Goal: Task Accomplishment & Management: Manage account settings

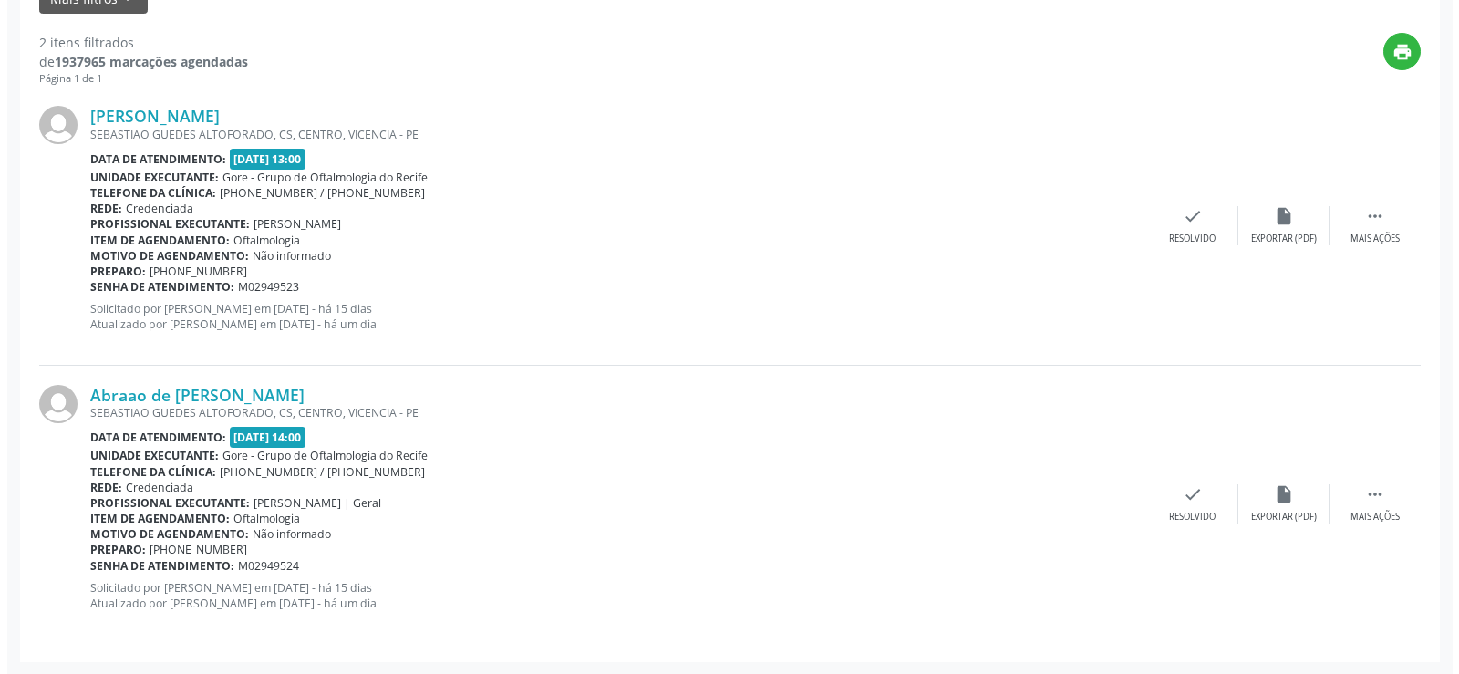
scroll to position [462, 0]
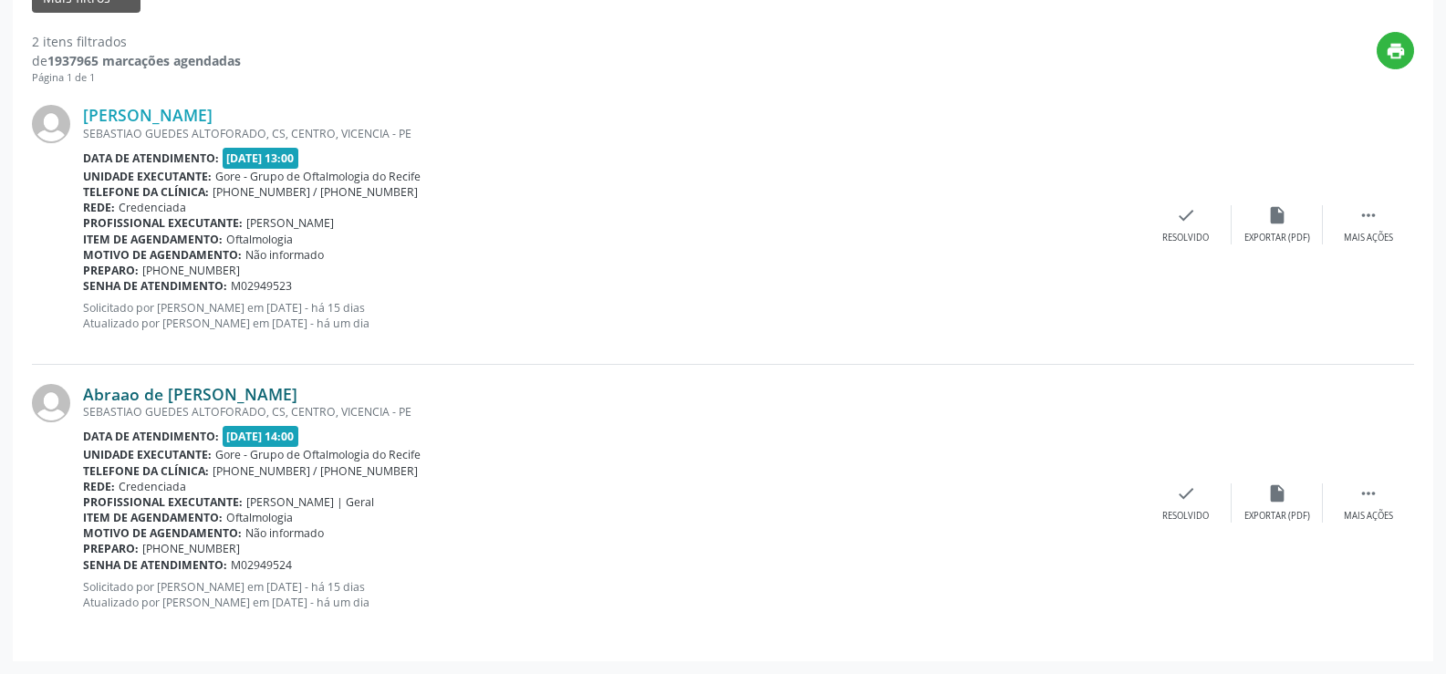
click at [200, 390] on link "Abraao de [PERSON_NAME]" at bounding box center [190, 394] width 214 height 20
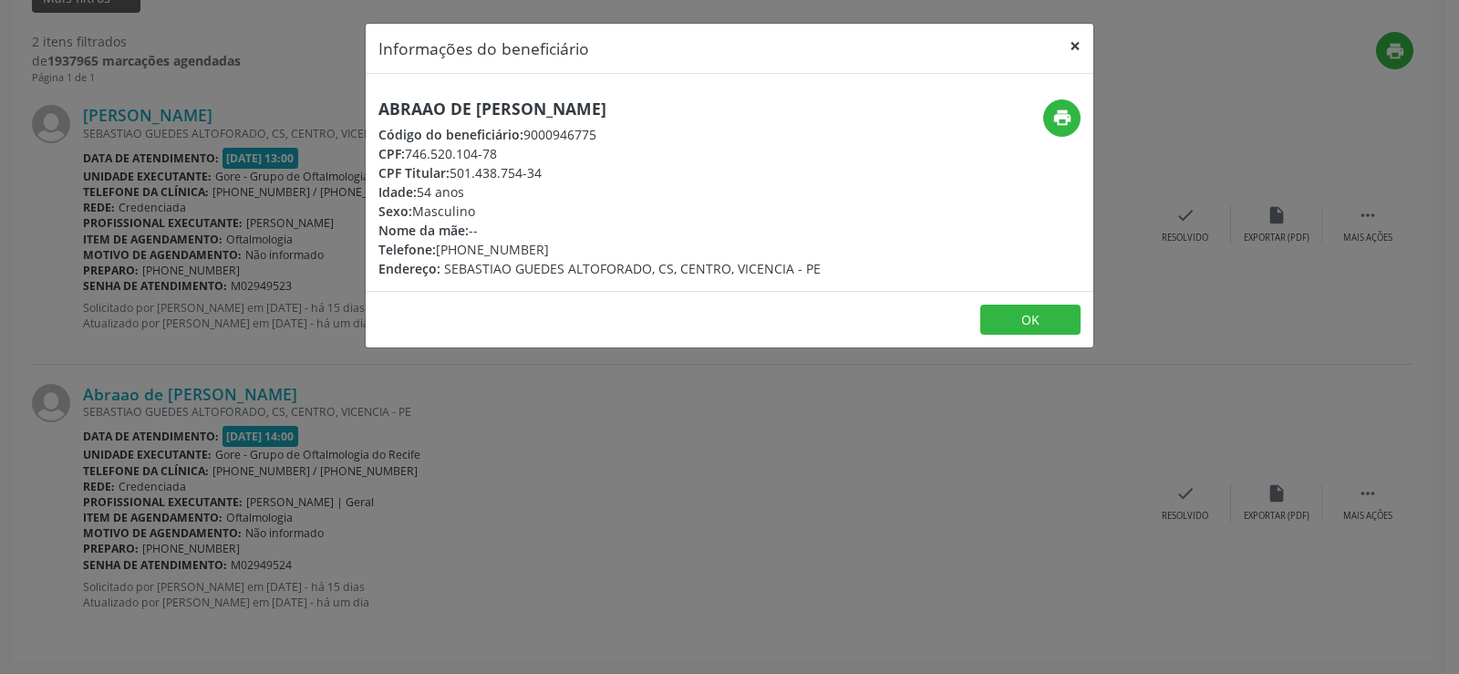
click at [1072, 36] on button "×" at bounding box center [1075, 46] width 36 height 45
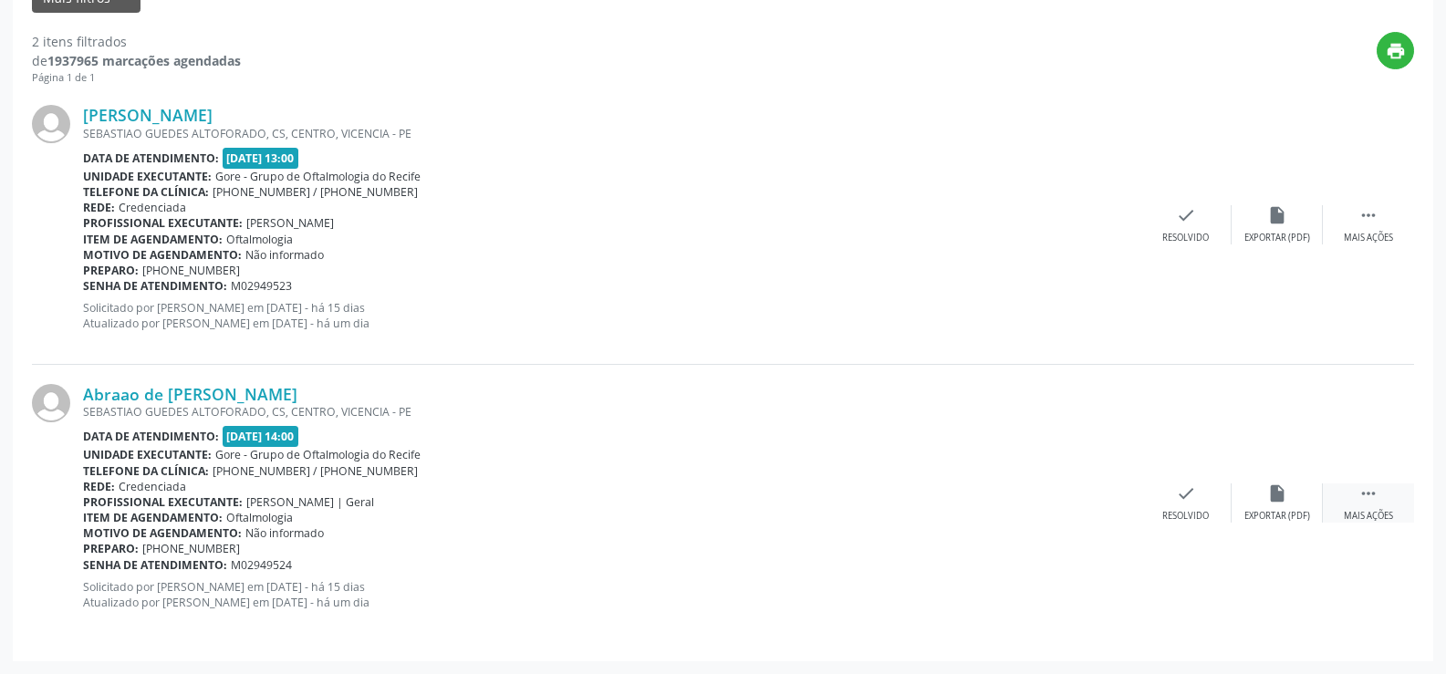
click at [1369, 495] on icon "" at bounding box center [1368, 493] width 20 height 20
click at [1187, 489] on icon "cancel" at bounding box center [1186, 493] width 20 height 20
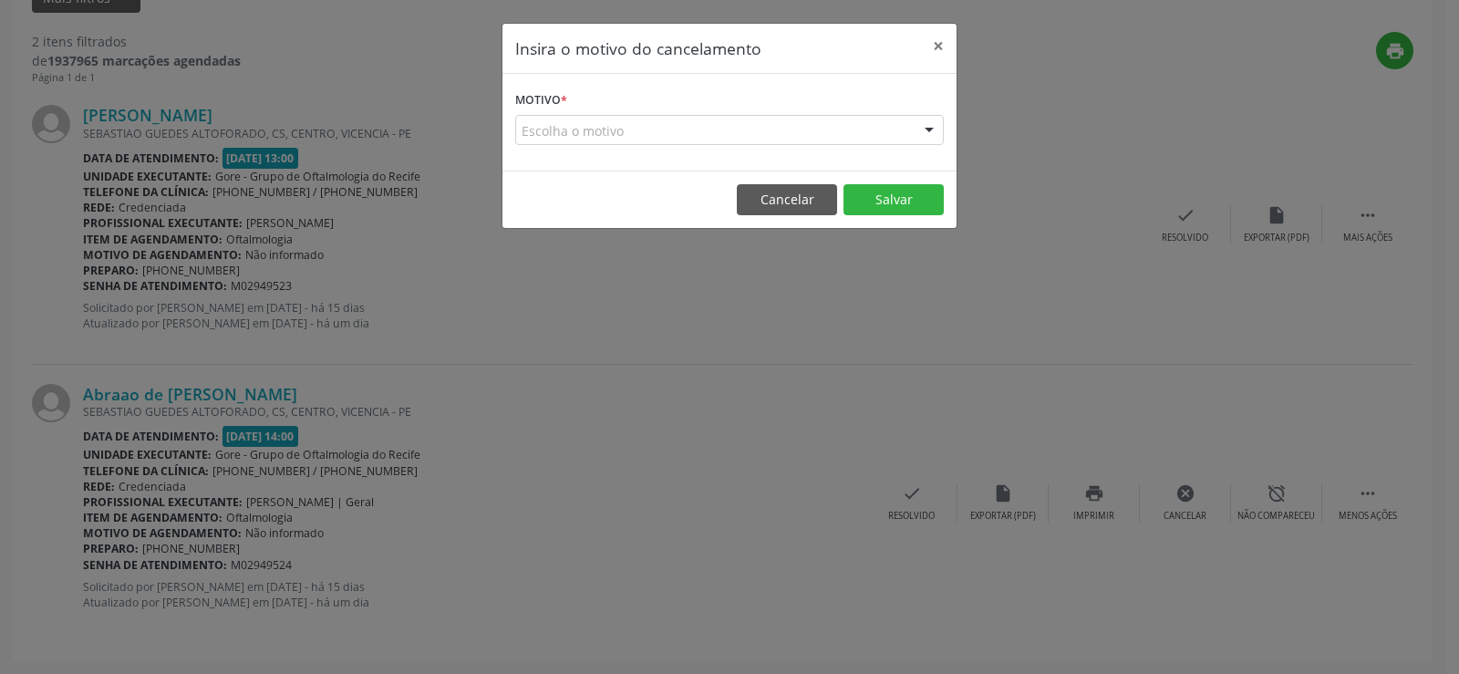
click at [721, 130] on div "Escolha o motivo" at bounding box center [729, 130] width 429 height 31
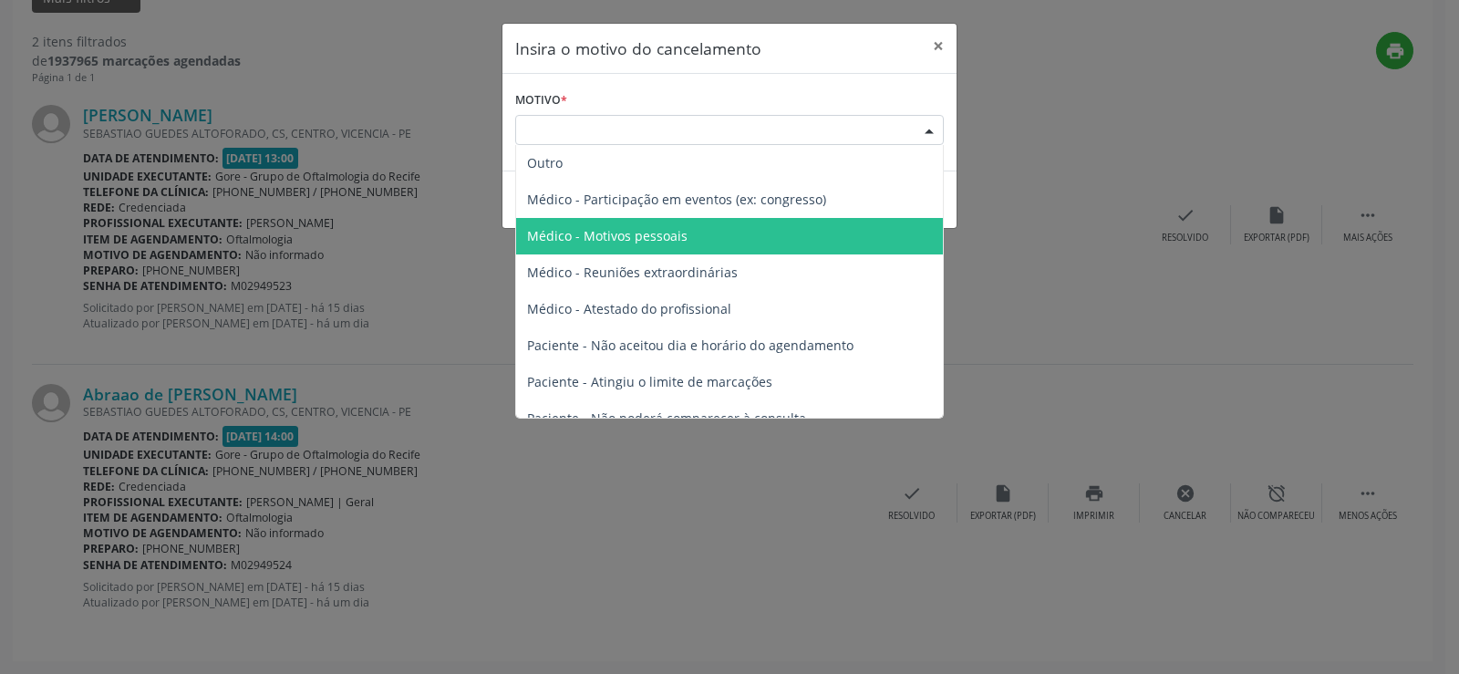
click at [683, 231] on span "Médico - Motivos pessoais" at bounding box center [607, 235] width 161 height 17
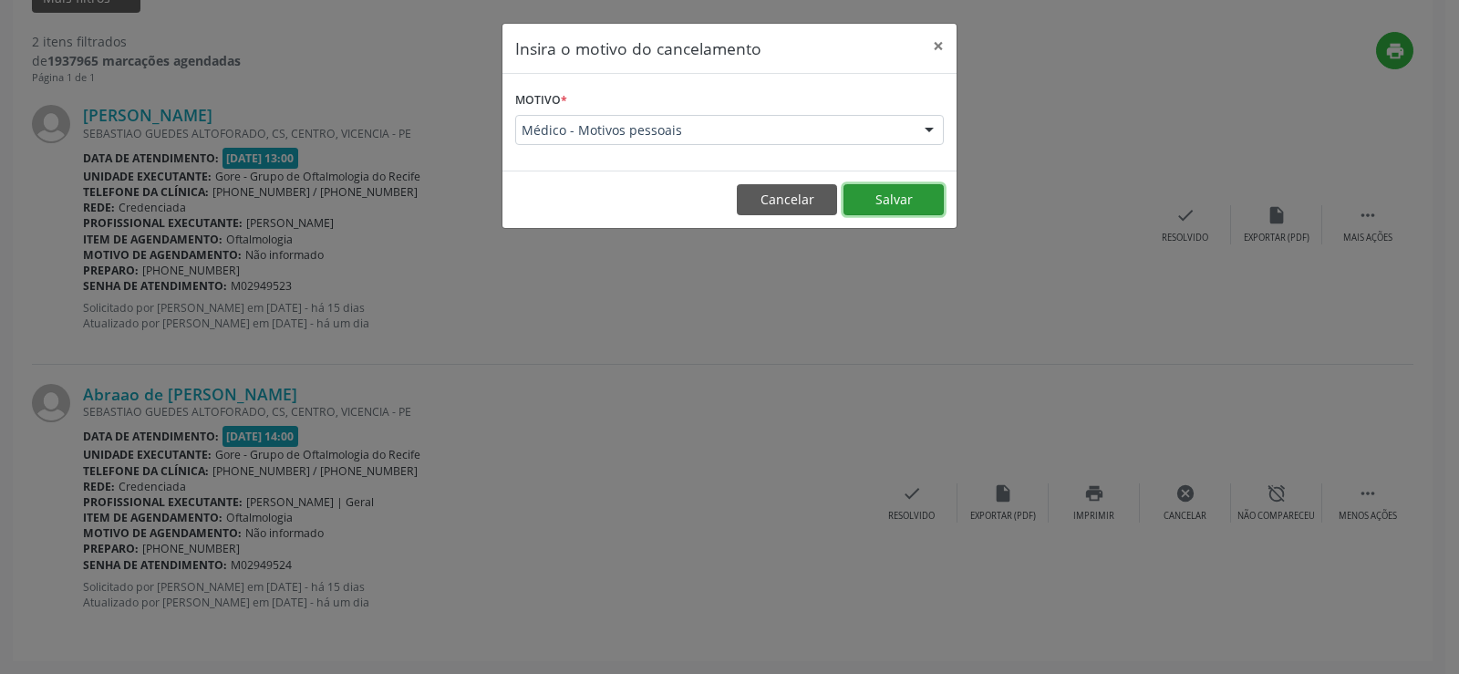
click at [888, 196] on button "Salvar" at bounding box center [894, 199] width 100 height 31
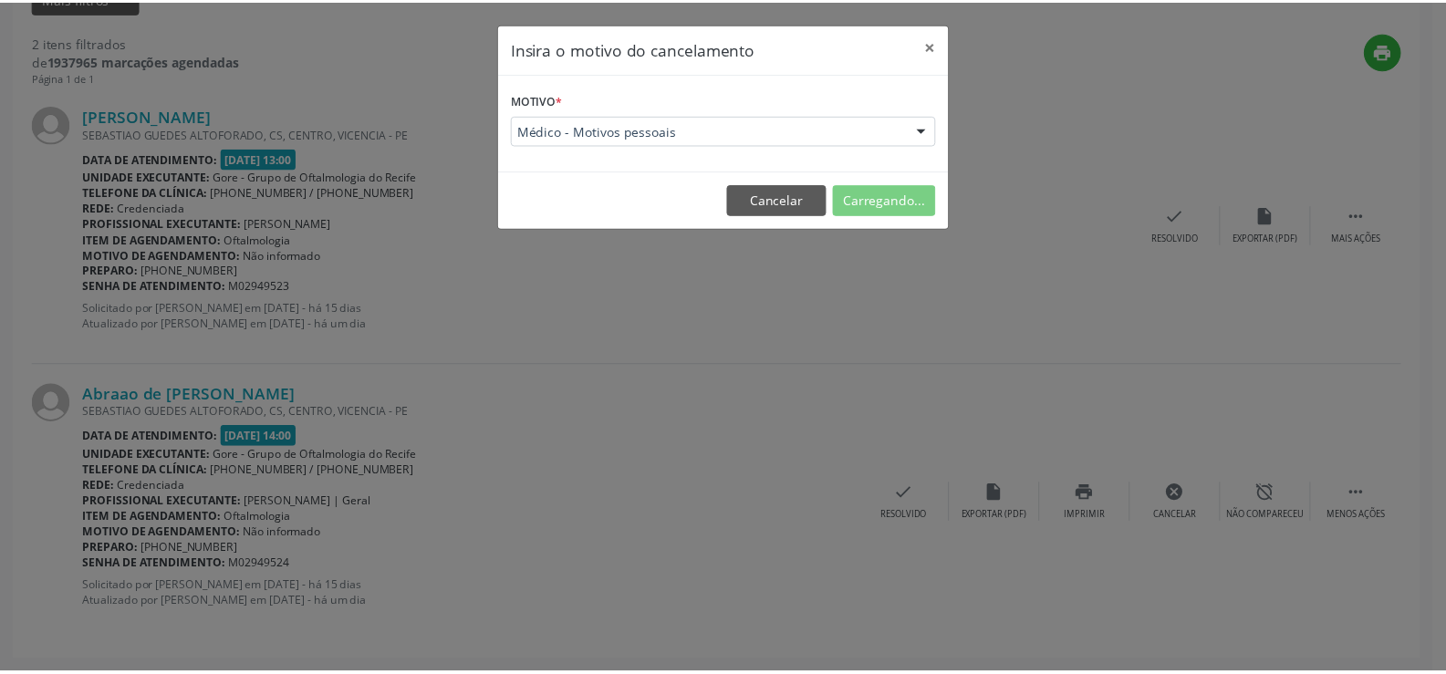
scroll to position [0, 0]
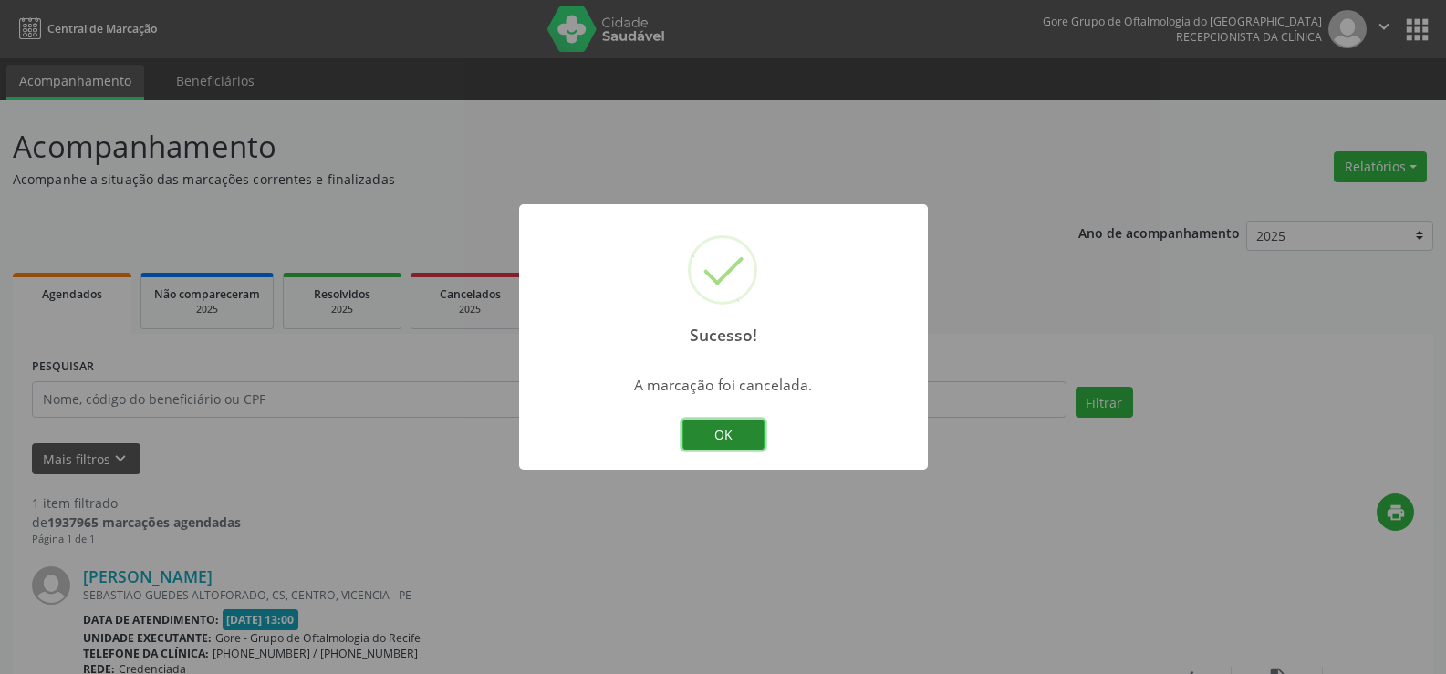
click at [741, 426] on button "OK" at bounding box center [723, 435] width 82 height 31
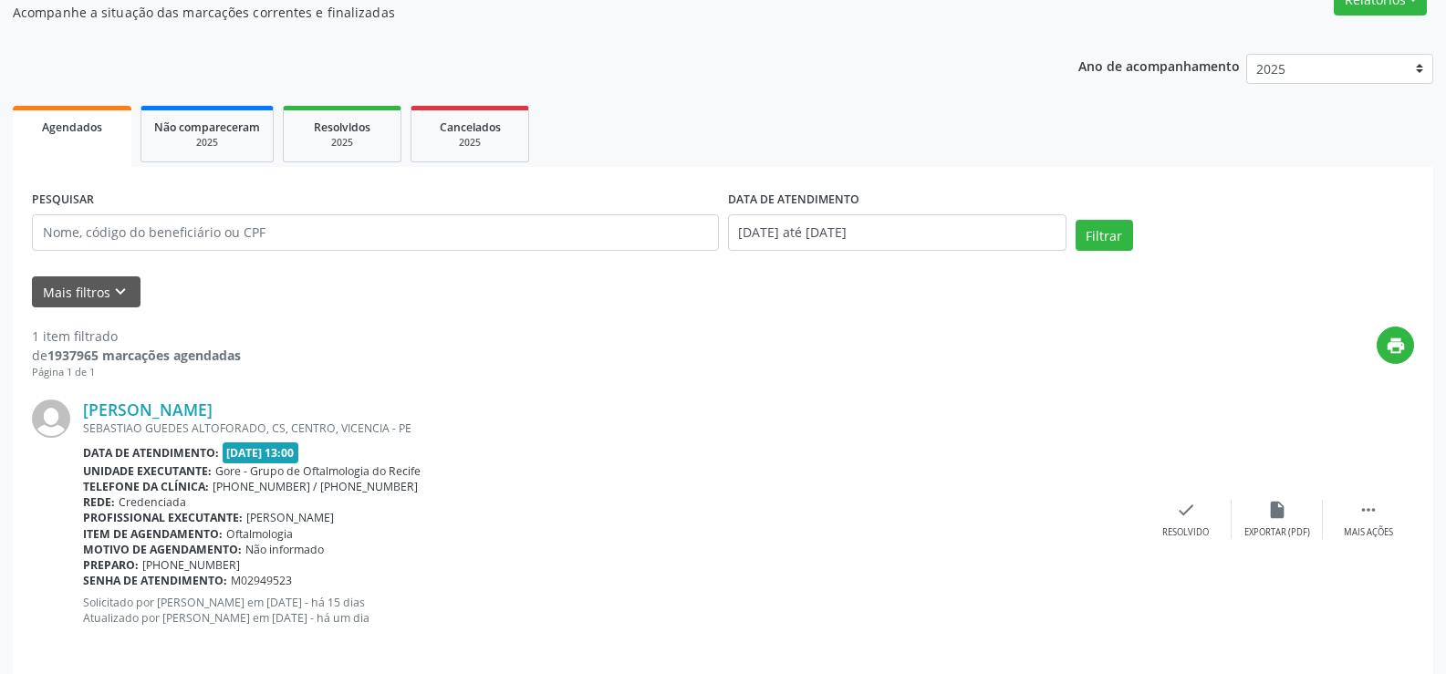
scroll to position [183, 0]
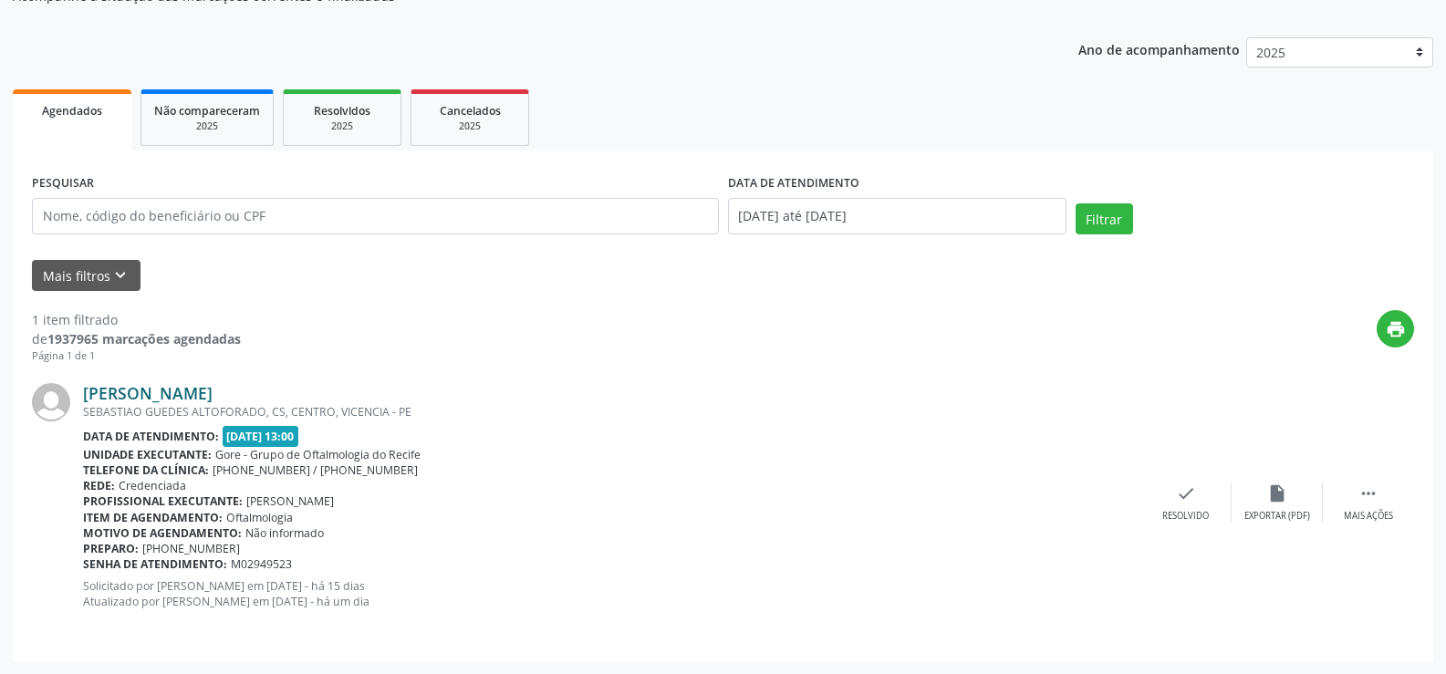
click at [213, 391] on link "[PERSON_NAME]" at bounding box center [148, 393] width 130 height 20
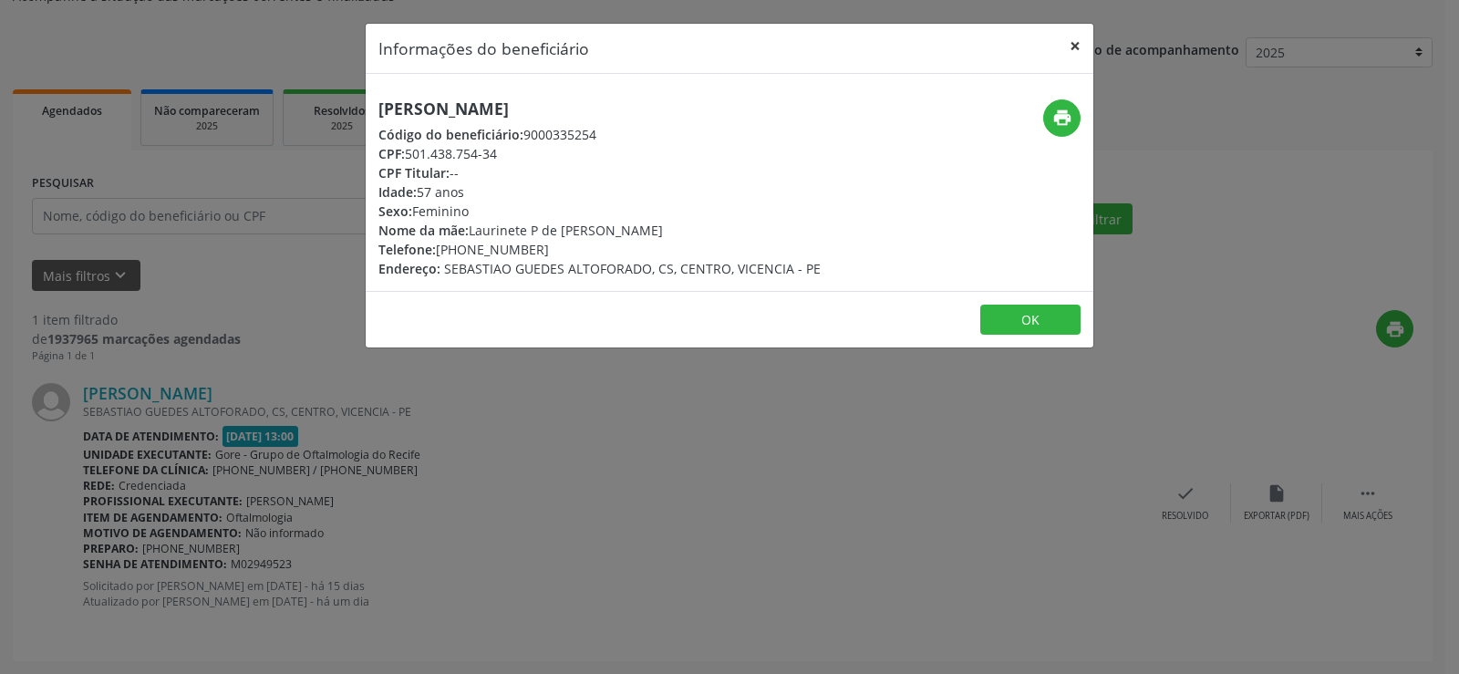
click at [1080, 36] on button "×" at bounding box center [1075, 46] width 36 height 45
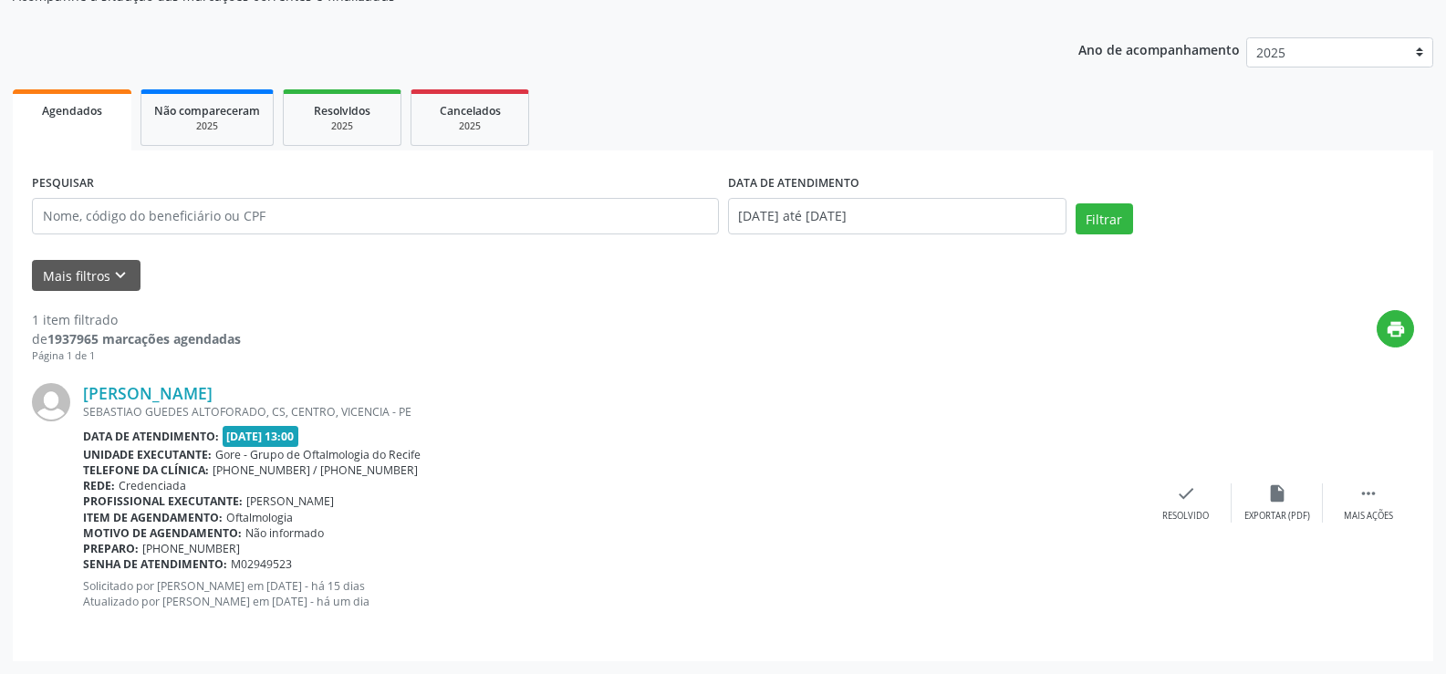
click at [608, 525] on div "Motivo de agendamento: Não informado" at bounding box center [611, 533] width 1057 height 16
